Goal: Find specific page/section: Find specific page/section

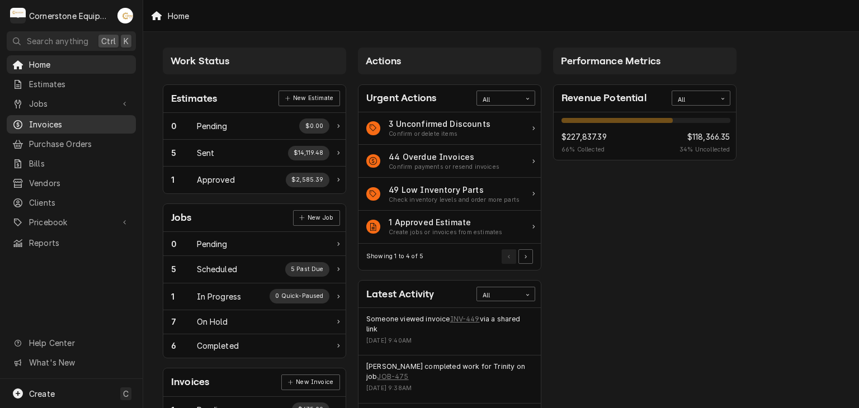
click at [62, 125] on span "Invoices" at bounding box center [79, 125] width 101 height 12
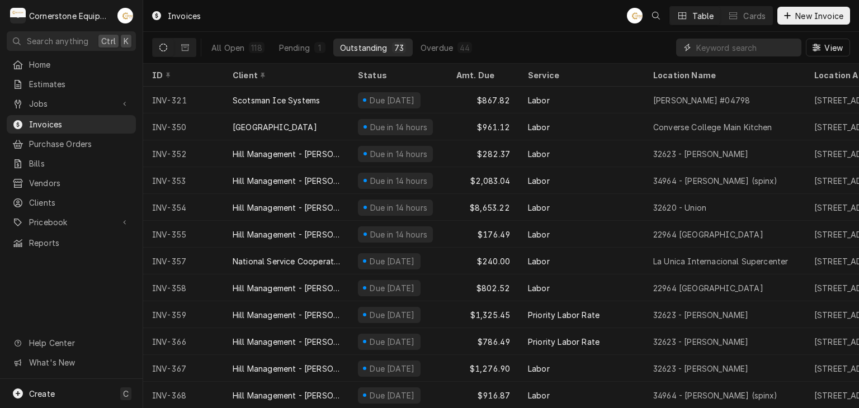
click at [753, 42] on input "Dynamic Content Wrapper" at bounding box center [746, 48] width 100 height 18
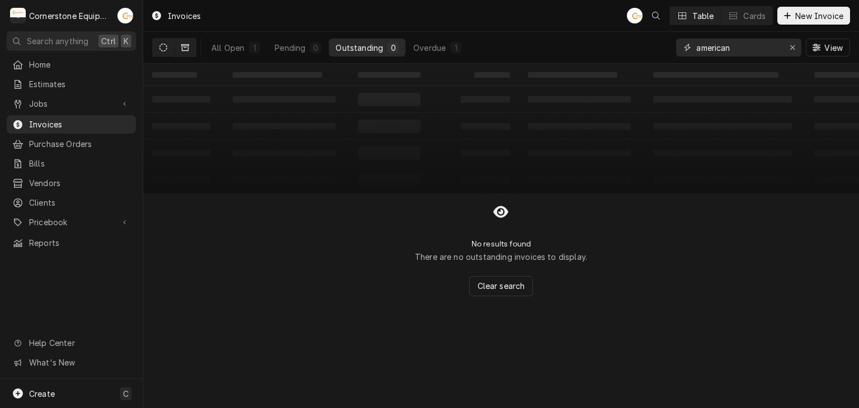
type input "american"
click at [189, 45] on button "Dynamic Content Wrapper" at bounding box center [184, 48] width 21 height 18
click at [745, 46] on input "american" at bounding box center [738, 48] width 84 height 18
click at [184, 49] on icon "Dynamic Content Wrapper" at bounding box center [185, 48] width 8 height 8
click at [162, 49] on icon "Dynamic Content Wrapper" at bounding box center [163, 48] width 8 height 8
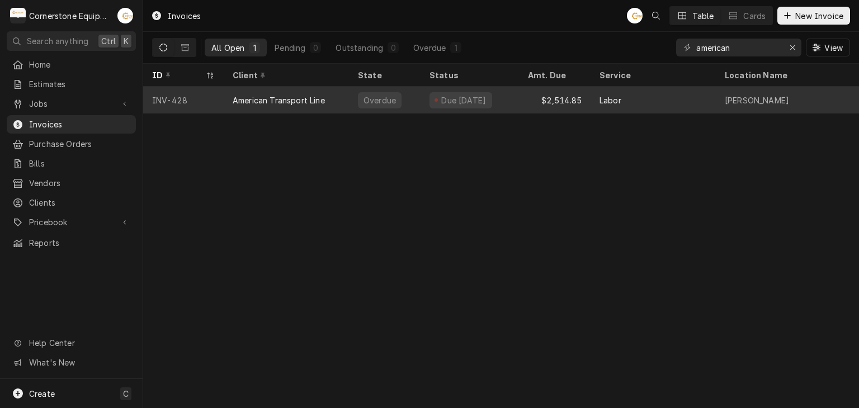
click at [309, 98] on div "American Transport Line" at bounding box center [279, 100] width 92 height 12
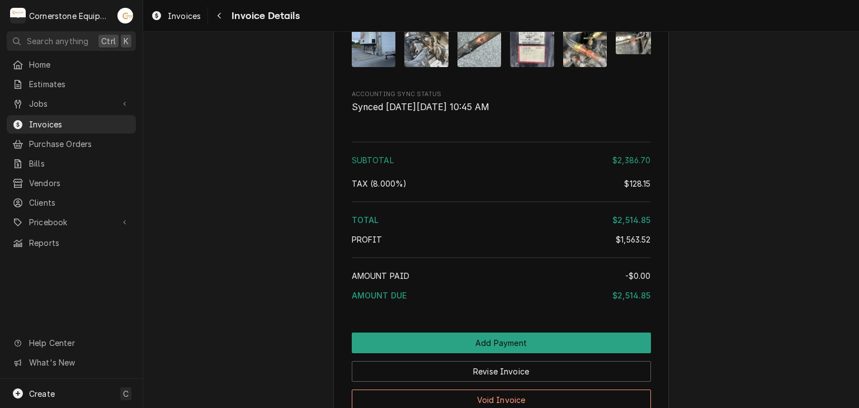
scroll to position [3140, 0]
